Goal: Information Seeking & Learning: Learn about a topic

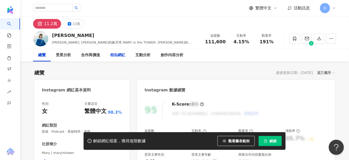
click at [116, 56] on div "相似網紅" at bounding box center [117, 55] width 15 height 6
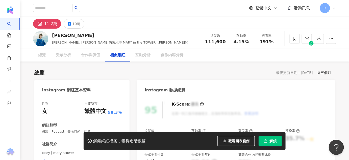
scroll to position [827, 0]
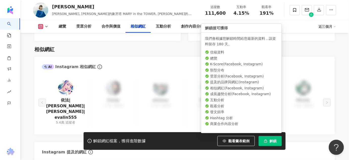
click at [271, 141] on span "解鎖" at bounding box center [273, 141] width 7 height 4
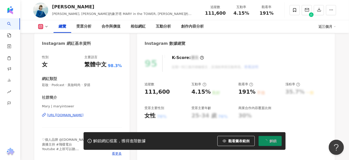
scroll to position [0, 0]
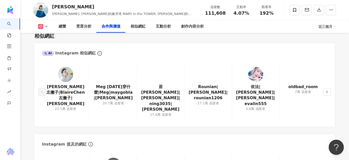
scroll to position [804, 0]
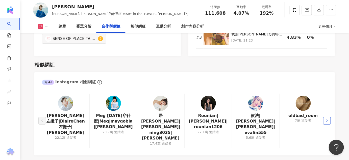
click at [327, 117] on button "button" at bounding box center [327, 121] width 8 height 8
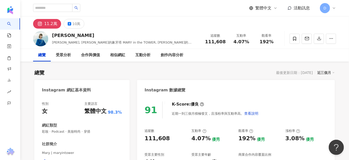
scroll to position [0, 0]
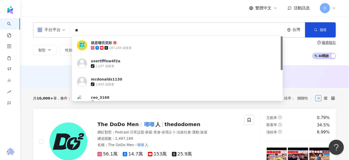
type input "**"
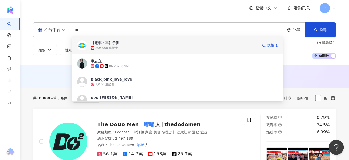
click at [187, 47] on div "206,000 追蹤者" at bounding box center [175, 47] width 168 height 5
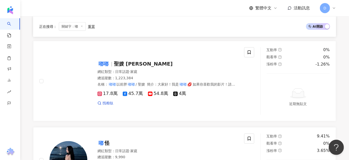
scroll to position [275, 0]
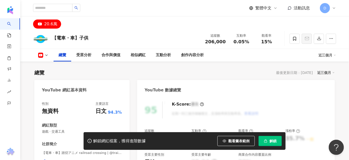
click at [275, 141] on span "解鎖" at bounding box center [273, 141] width 7 height 4
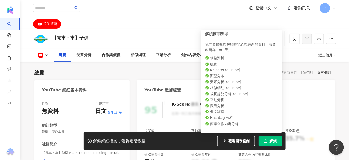
click at [273, 142] on span "解鎖" at bounding box center [273, 141] width 7 height 4
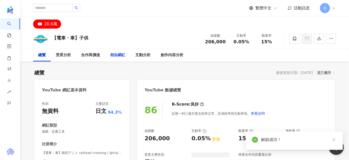
click at [118, 53] on div "相似網紅" at bounding box center [117, 55] width 15 height 6
click at [116, 57] on div "相似網紅" at bounding box center [117, 55] width 15 height 6
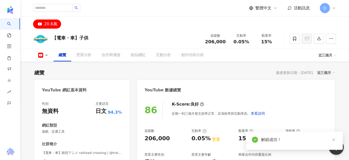
scroll to position [69, 0]
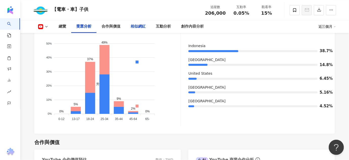
click at [142, 27] on div "相似網紅" at bounding box center [138, 26] width 15 height 6
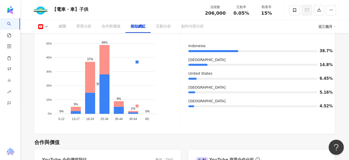
scroll to position [701, 0]
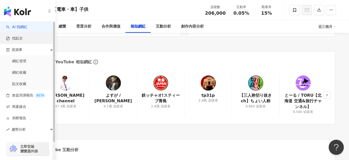
click at [23, 38] on link "找貼文" at bounding box center [14, 38] width 17 height 5
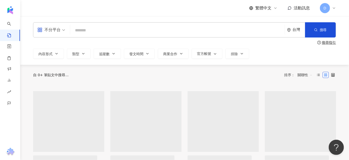
click at [122, 33] on input "search" at bounding box center [177, 30] width 211 height 11
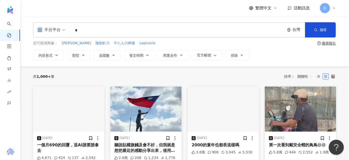
type input "*"
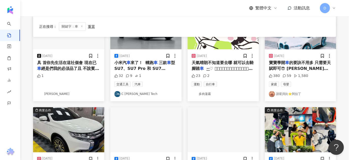
scroll to position [275, 0]
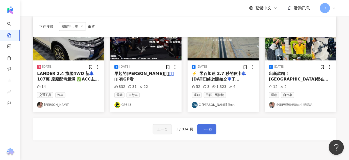
click at [212, 127] on button "下一頁" at bounding box center [206, 129] width 19 height 10
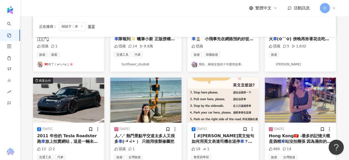
scroll to position [298, 0]
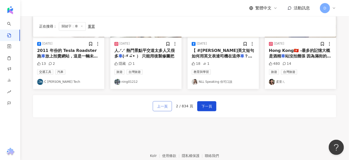
click at [156, 106] on button "上一頁" at bounding box center [162, 106] width 19 height 10
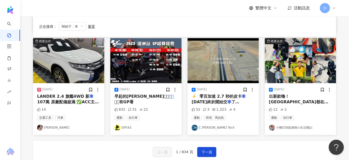
scroll to position [253, 0]
click at [292, 98] on span "‭出新款嚕！Gogoro門市都在體驗JEGO" at bounding box center [298, 102] width 59 height 16
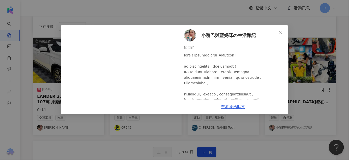
click at [262, 131] on div "小嘴巴與藍媽咪の生活雜記 2024/6/20 12 2 查看原始貼文" at bounding box center [174, 80] width 349 height 160
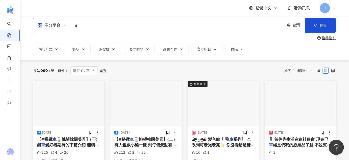
scroll to position [0, 0]
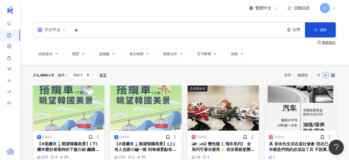
click at [107, 30] on input "*" at bounding box center [177, 30] width 211 height 11
type input "*"
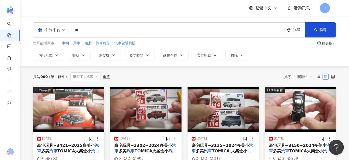
click at [115, 34] on input "**" at bounding box center [177, 30] width 211 height 11
type input "*"
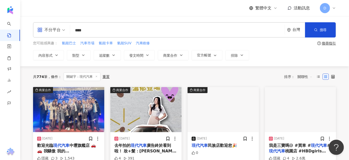
scroll to position [23, 0]
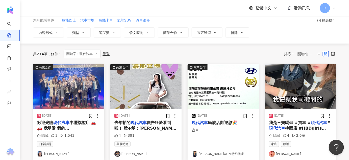
drag, startPoint x: 154, startPoint y: 129, endPoint x: 185, endPoint y: 145, distance: 34.7
click at [185, 145] on div "商業合作 2025/3/15 現代汽車 民族店歡迎您🎉 0 雅各OHNI特約代理" at bounding box center [223, 112] width 77 height 97
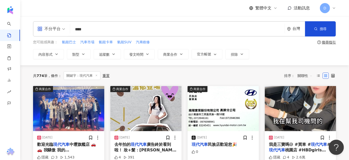
scroll to position [0, 0]
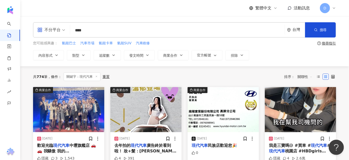
drag, startPoint x: 104, startPoint y: 31, endPoint x: 48, endPoint y: 24, distance: 57.0
click at [48, 24] on div "不分平台 現代汽車 **** 台灣 搜尋" at bounding box center [184, 29] width 303 height 15
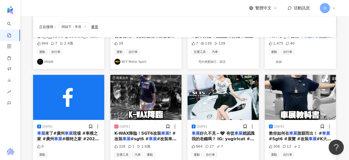
scroll to position [138, 0]
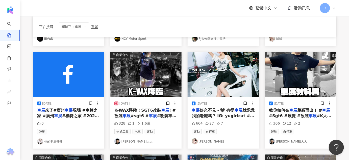
click at [230, 117] on span "就認識我的老鐵嗎？ IG: yugirlcat #車 #" at bounding box center [223, 116] width 63 height 16
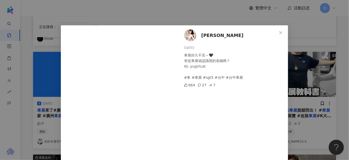
click at [321, 102] on div "蕾兒 2024/4/14 車展好久不見～🖤 有從車展就認識我的老鐵嗎？ IG: yugirlcat #車 #車展 #sgt5 #台中 #台中車展 664 27…" at bounding box center [174, 80] width 349 height 160
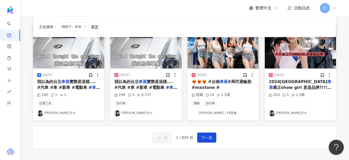
scroll to position [275, 0]
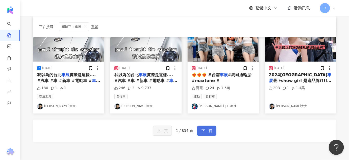
click at [206, 131] on span "下一頁" at bounding box center [207, 131] width 11 height 6
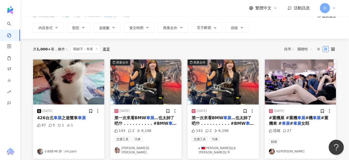
scroll to position [0, 0]
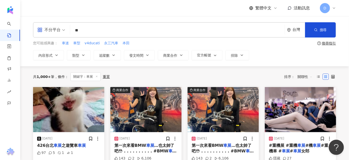
drag, startPoint x: 122, startPoint y: 33, endPoint x: 70, endPoint y: 30, distance: 51.9
click at [70, 30] on div "不分平台 車展 ** 台灣 搜尋" at bounding box center [184, 29] width 303 height 15
type input "**"
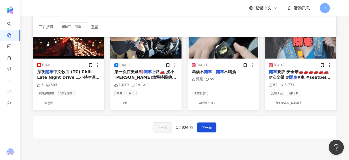
scroll to position [275, 0]
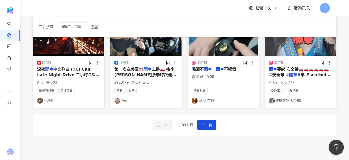
click at [122, 100] on link "Peri" at bounding box center [145, 101] width 63 height 6
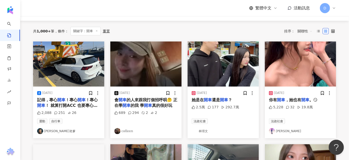
scroll to position [0, 0]
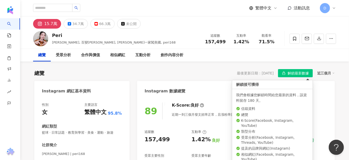
click at [296, 75] on span "解鎖最新數據" at bounding box center [298, 73] width 21 height 8
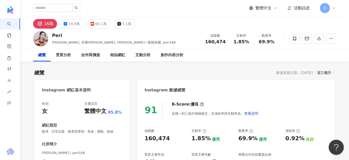
scroll to position [69, 0]
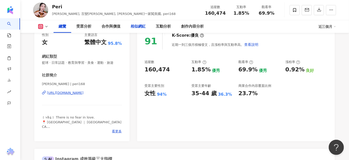
click at [139, 28] on div "相似網紅" at bounding box center [138, 26] width 15 height 6
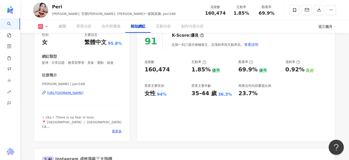
scroll to position [822, 0]
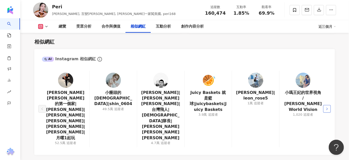
click at [326, 107] on icon "right" at bounding box center [327, 108] width 3 height 3
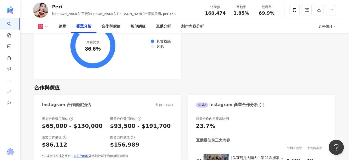
scroll to position [592, 0]
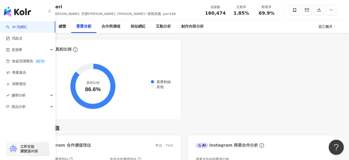
click at [11, 25] on link "AI 找網紅" at bounding box center [16, 27] width 21 height 5
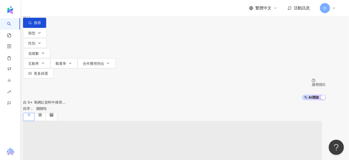
click at [97, 10] on input "search" at bounding box center [76, 5] width 41 height 10
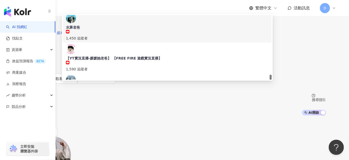
type input "**"
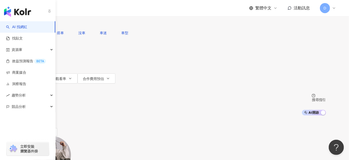
click at [46, 28] on button "搜尋" at bounding box center [34, 23] width 23 height 10
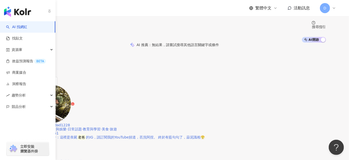
scroll to position [46, 0]
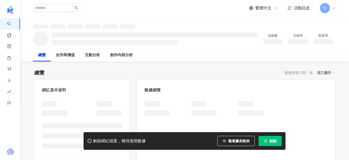
click at [273, 145] on button "解鎖" at bounding box center [270, 141] width 23 height 10
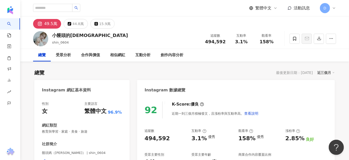
click at [75, 159] on div "[URL][DOMAIN_NAME]" at bounding box center [65, 161] width 37 height 5
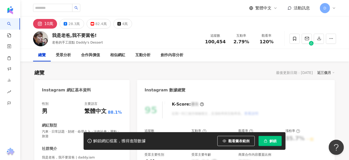
click at [268, 141] on button "解鎖" at bounding box center [270, 141] width 23 height 10
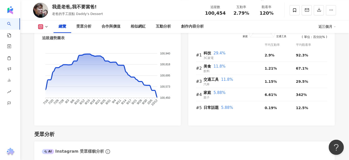
scroll to position [344, 0]
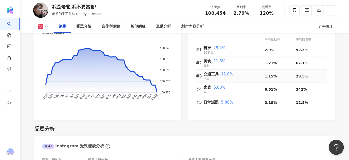
drag, startPoint x: 206, startPoint y: 75, endPoint x: 215, endPoint y: 75, distance: 8.9
click at [207, 75] on span "交通工具" at bounding box center [211, 74] width 15 height 5
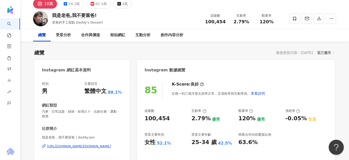
scroll to position [69, 0]
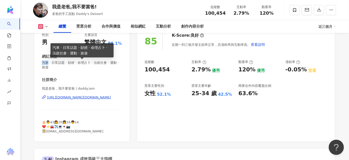
drag, startPoint x: 48, startPoint y: 64, endPoint x: 42, endPoint y: 64, distance: 5.6
click at [42, 64] on span "汽車 · 日常話題 · 財經 · 命理占卜 · 法政社會 · 運動 · 旅遊" at bounding box center [82, 64] width 80 height 9
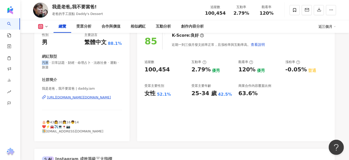
copy span "汽車"
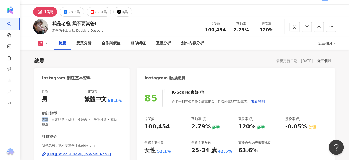
scroll to position [0, 0]
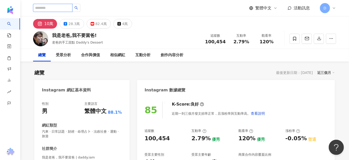
click at [71, 7] on input "search" at bounding box center [52, 8] width 39 height 8
paste input "**"
type input "**"
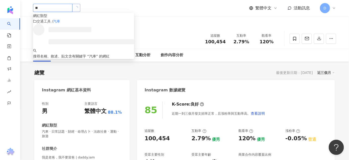
click at [80, 8] on button "button" at bounding box center [76, 8] width 8 height 8
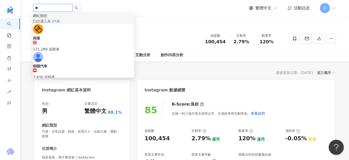
click at [53, 23] on span "交通工具 /" at bounding box center [45, 21] width 16 height 4
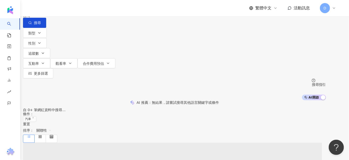
click at [120, 100] on div "AI 推薦 ： 無結果，請嘗試搜尋其他語言關鍵字或條件" at bounding box center [174, 102] width 349 height 5
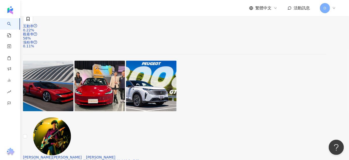
scroll to position [916, 0]
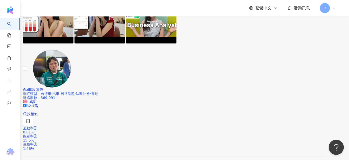
scroll to position [926, 0]
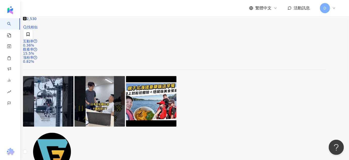
scroll to position [917, 0]
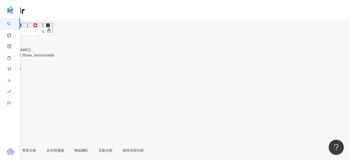
scroll to position [46, 0]
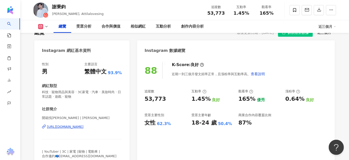
scroll to position [69, 0]
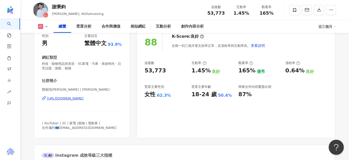
click at [75, 99] on div "[URL][DOMAIN_NAME]" at bounding box center [65, 98] width 37 height 5
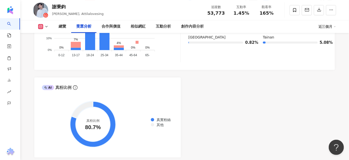
scroll to position [643, 0]
